Goal: Task Accomplishment & Management: Manage account settings

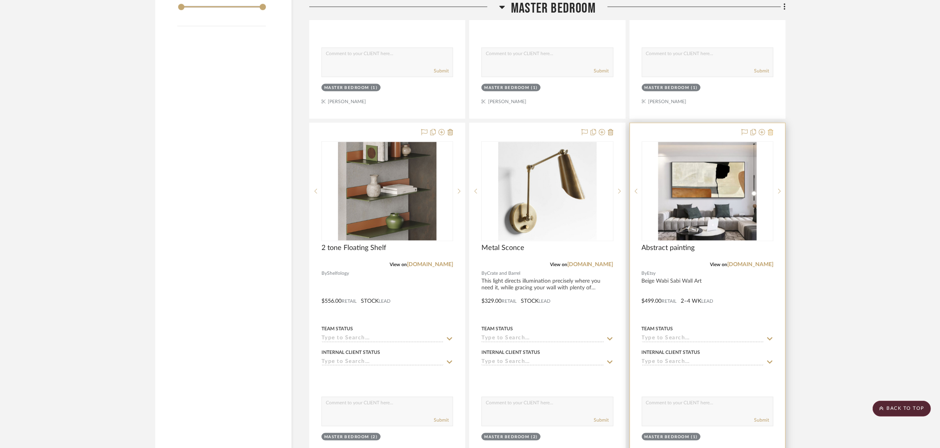
click at [772, 129] on icon at bounding box center [770, 132] width 6 height 6
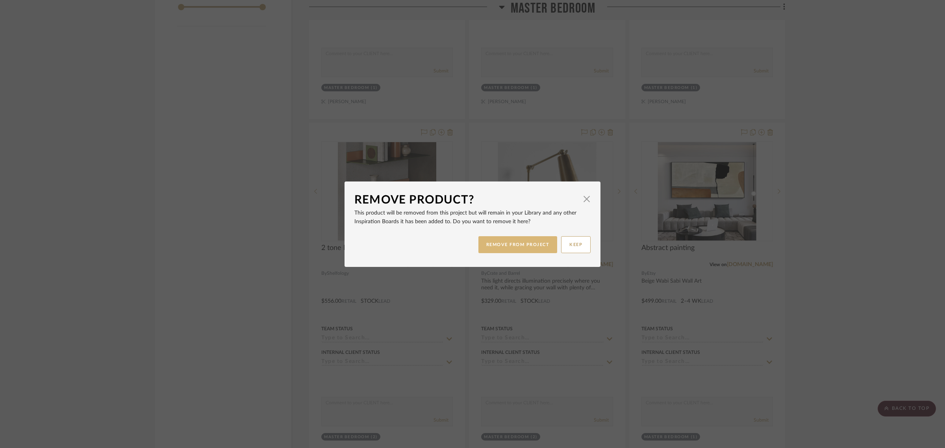
click at [511, 249] on button "REMOVE FROM PROJECT" at bounding box center [517, 244] width 79 height 17
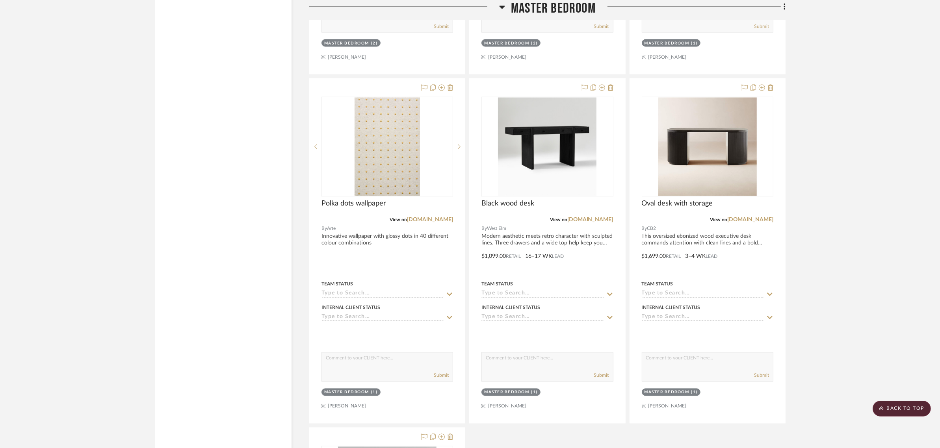
scroll to position [1526, 0]
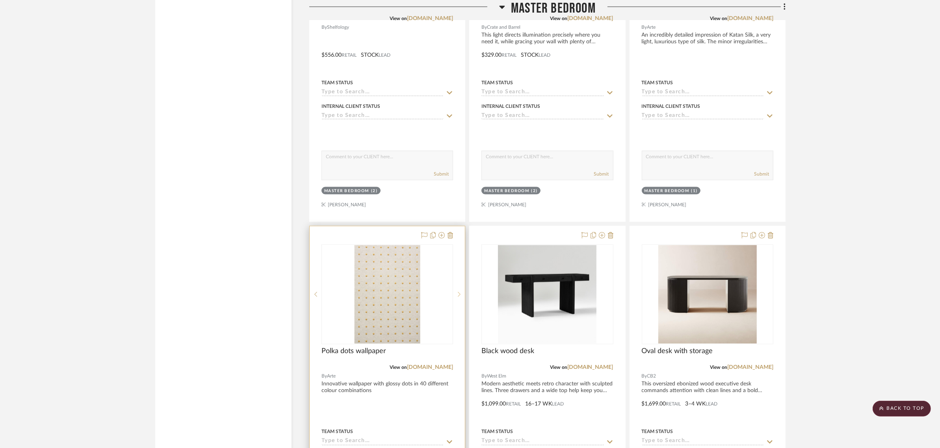
click at [460, 292] on icon at bounding box center [459, 295] width 3 height 6
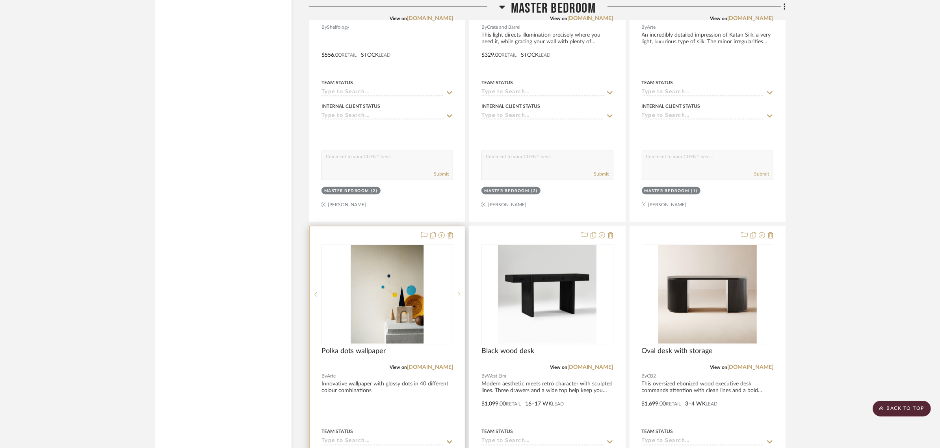
click at [460, 292] on icon at bounding box center [459, 295] width 3 height 6
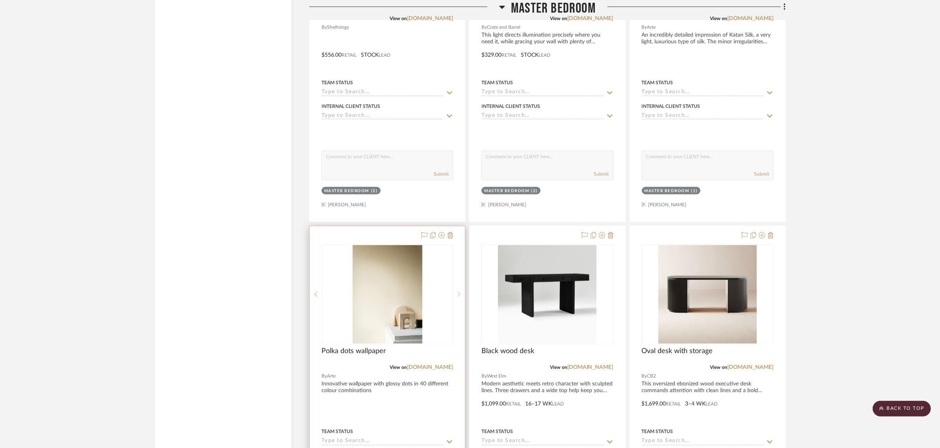
click at [460, 292] on icon at bounding box center [459, 295] width 3 height 6
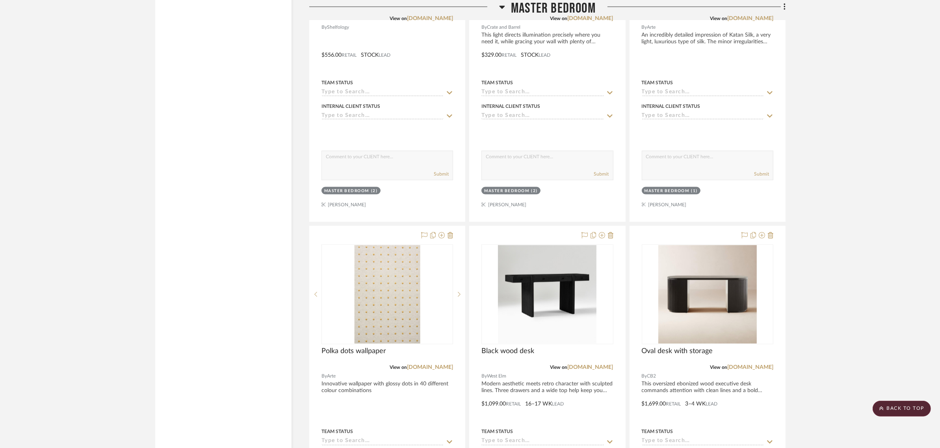
click at [875, 247] on project-details-page "SHOW ME Project: [PERSON_NAME] and [PERSON_NAME] Home Project Settings + Add Ro…" at bounding box center [470, 432] width 940 height 3802
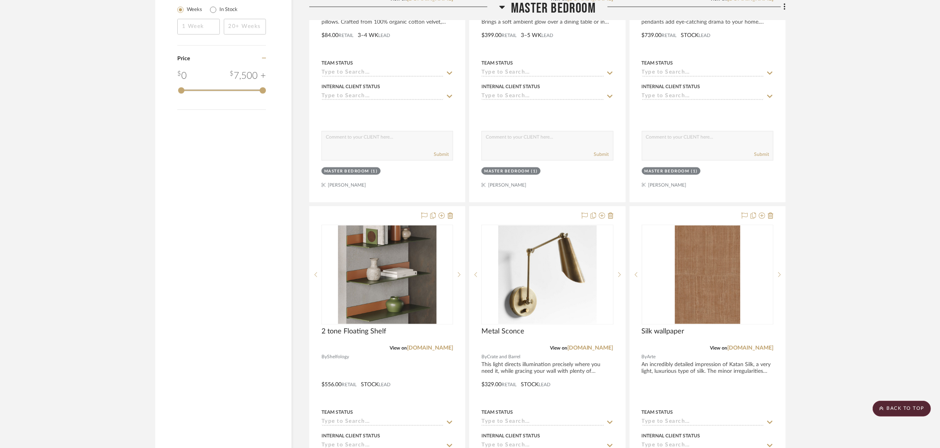
scroll to position [1181, 0]
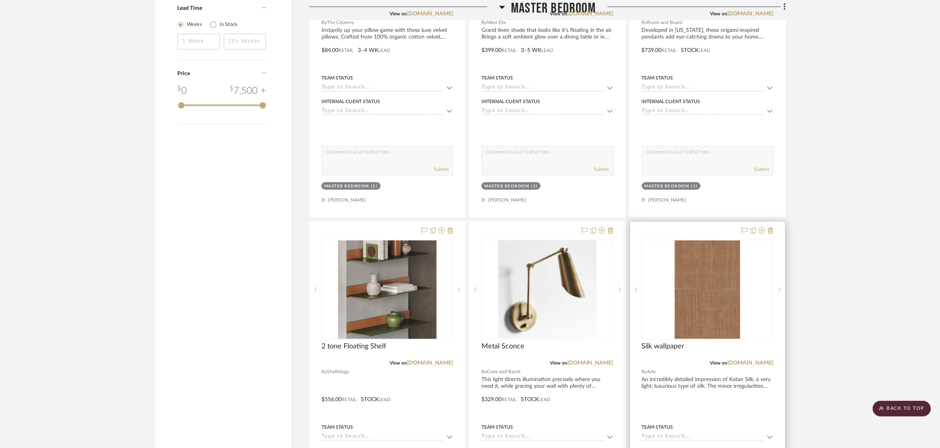
click at [693, 251] on img "0" at bounding box center [707, 290] width 65 height 98
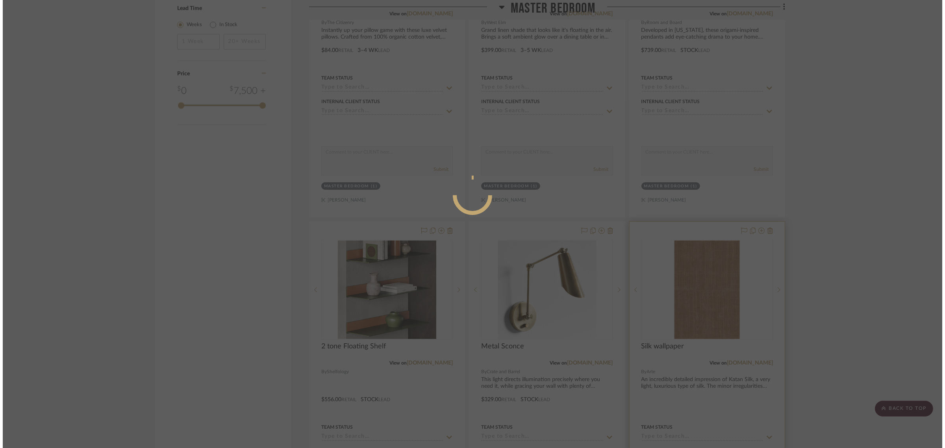
scroll to position [0, 0]
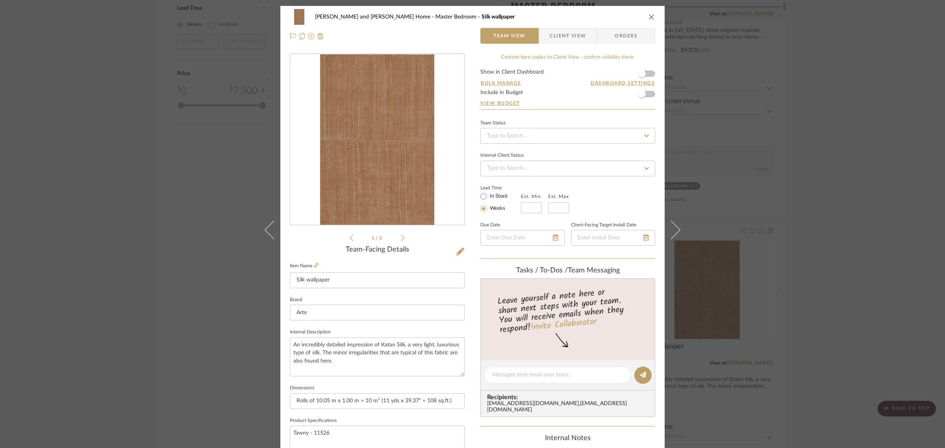
click at [401, 237] on icon at bounding box center [403, 237] width 4 height 7
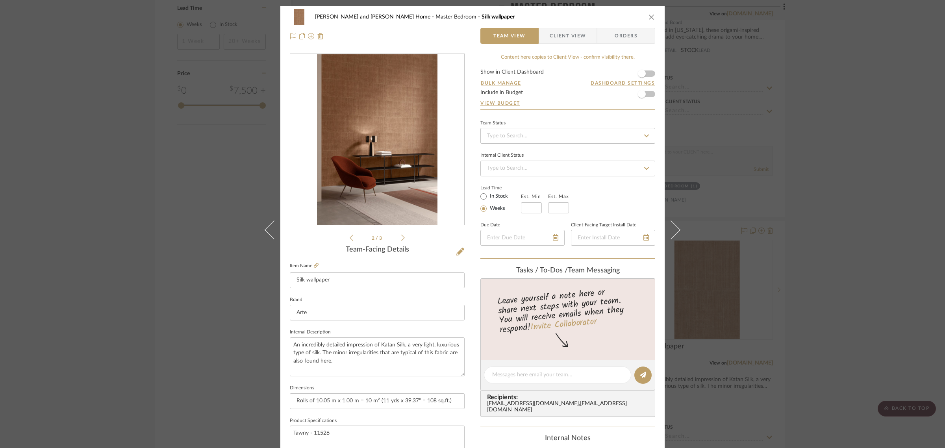
click at [649, 16] on icon "close" at bounding box center [652, 17] width 6 height 6
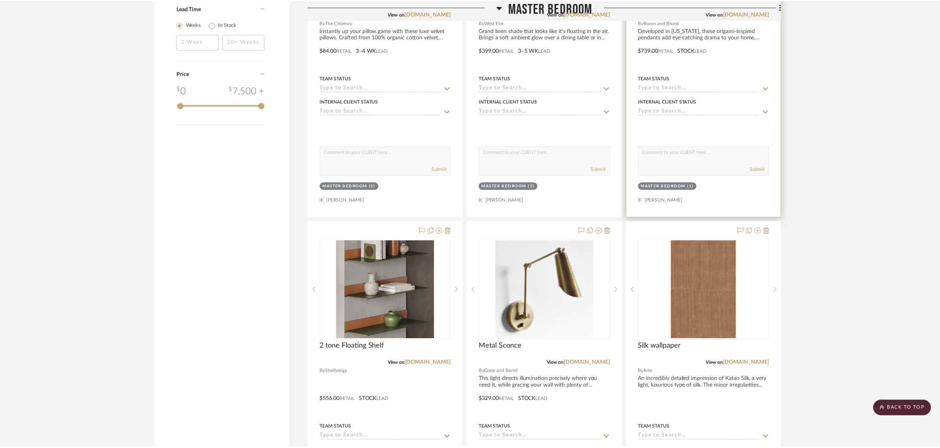
scroll to position [1181, 0]
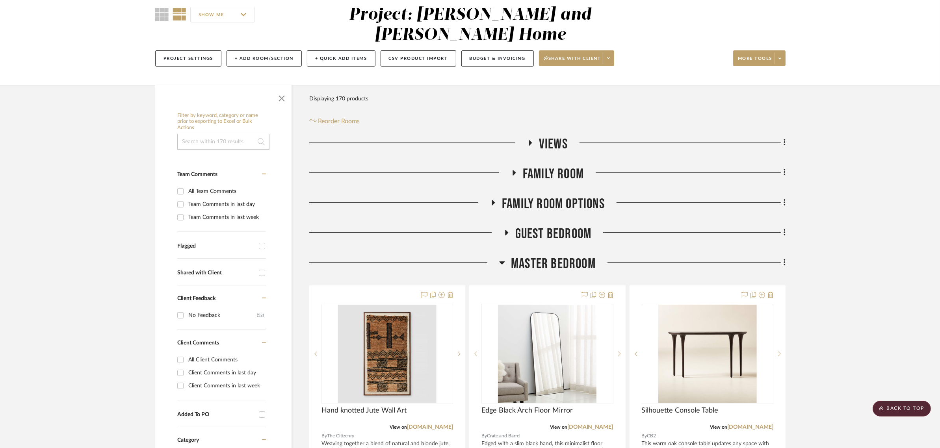
scroll to position [0, 0]
